Goal: Task Accomplishment & Management: Manage account settings

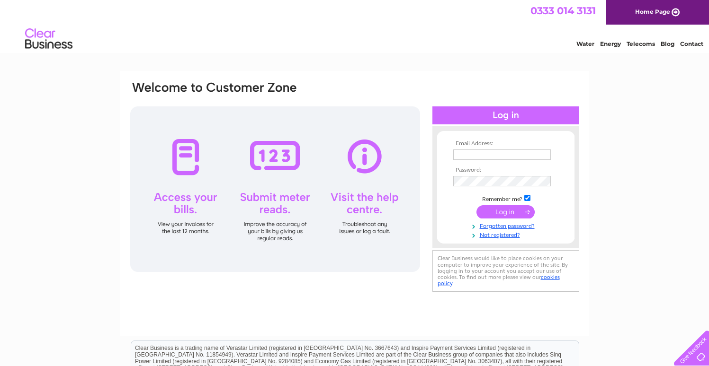
click at [467, 151] on input "text" at bounding box center [501, 155] width 97 height 10
type input "waimluk@hotmail.co.uk"
click at [476, 206] on input "submit" at bounding box center [505, 212] width 58 height 13
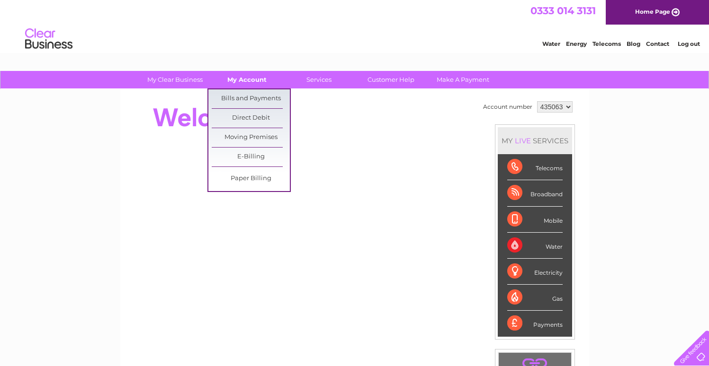
click at [243, 79] on link "My Account" at bounding box center [247, 80] width 78 height 18
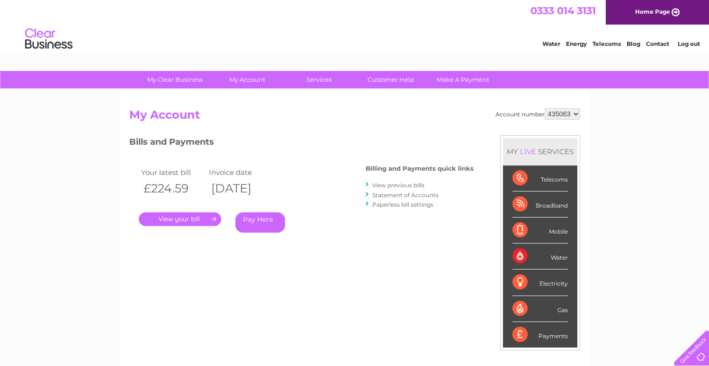
click at [674, 33] on div "Water Energy Telecoms Blog Contact Log out" at bounding box center [616, 39] width 186 height 19
click at [260, 141] on h3 "Bills and Payments" at bounding box center [301, 143] width 344 height 17
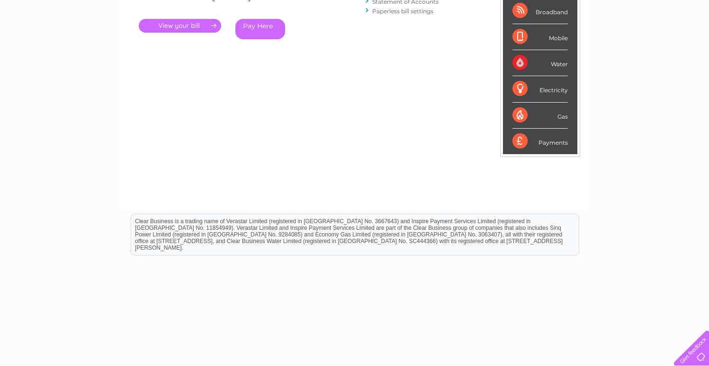
scroll to position [74, 0]
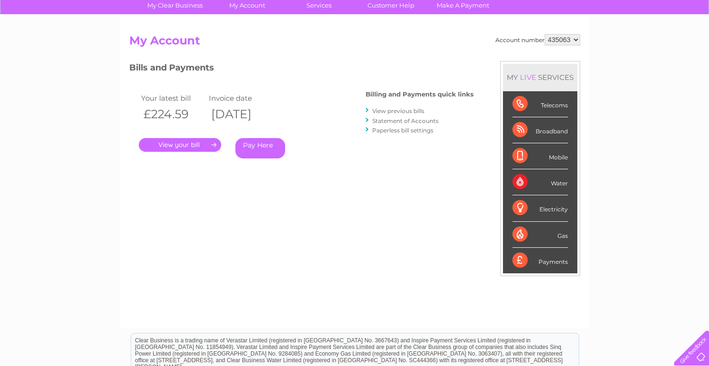
click at [189, 142] on link "." at bounding box center [180, 145] width 82 height 14
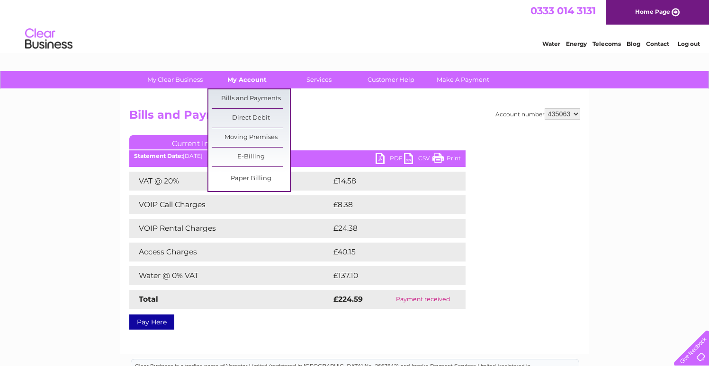
click at [233, 85] on link "My Account" at bounding box center [247, 80] width 78 height 18
